Goal: Information Seeking & Learning: Learn about a topic

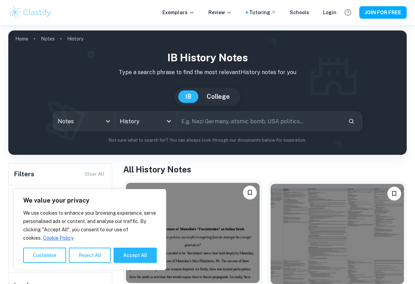
scroll to position [79, 0]
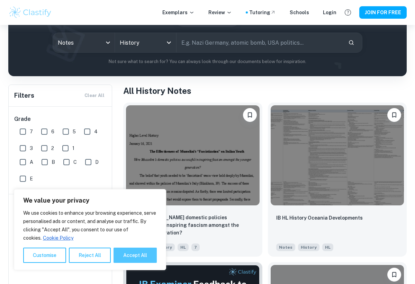
click at [132, 256] on button "Accept All" at bounding box center [135, 254] width 43 height 15
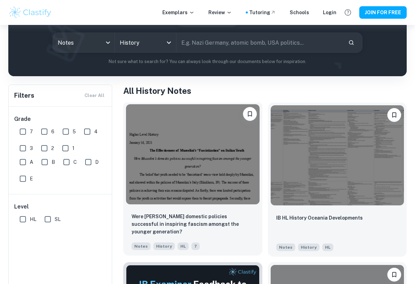
checkbox input "true"
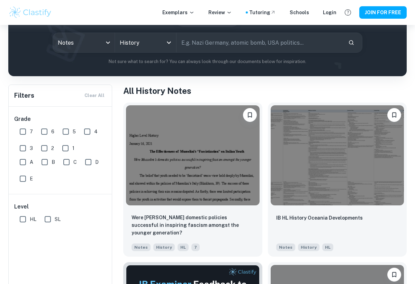
click at [232, 41] on input "text" at bounding box center [260, 42] width 166 height 19
type input "rights and protest"
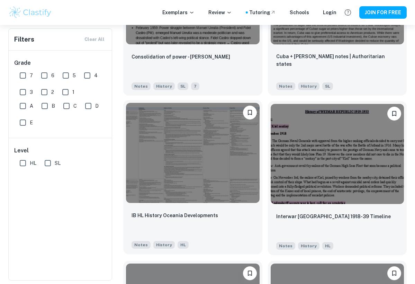
scroll to position [1197, 0]
click at [225, 143] on img at bounding box center [193, 153] width 134 height 100
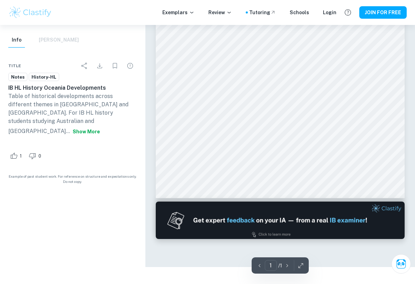
scroll to position [25, 0]
